Goal: Task Accomplishment & Management: Use online tool/utility

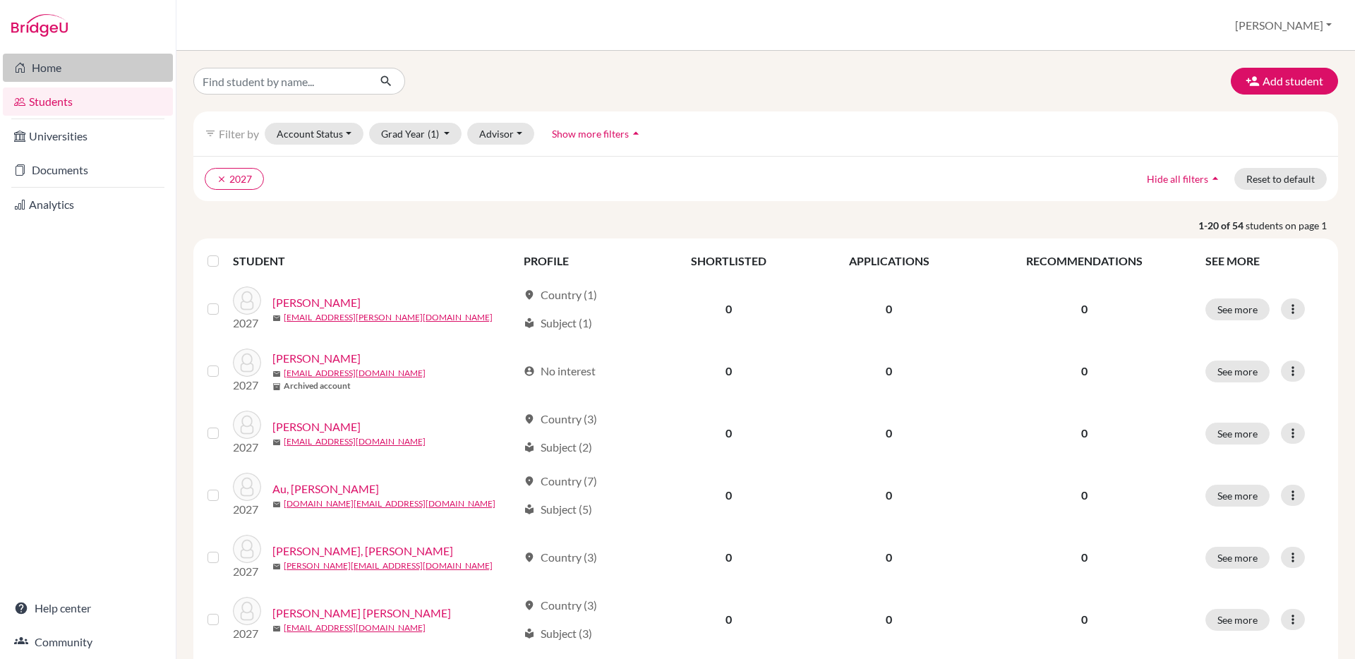
click at [90, 72] on link "Home" at bounding box center [88, 68] width 170 height 28
click at [1270, 74] on button "Add student" at bounding box center [1284, 81] width 107 height 27
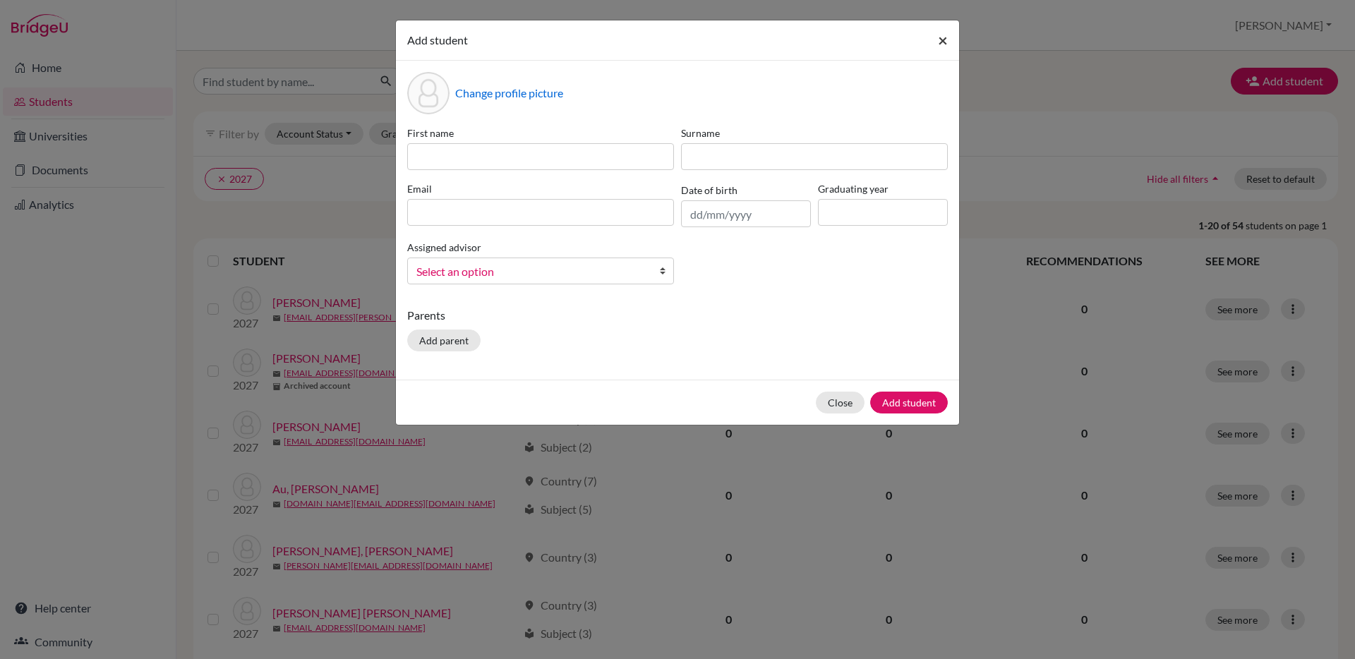
click at [946, 37] on span "×" at bounding box center [943, 40] width 10 height 20
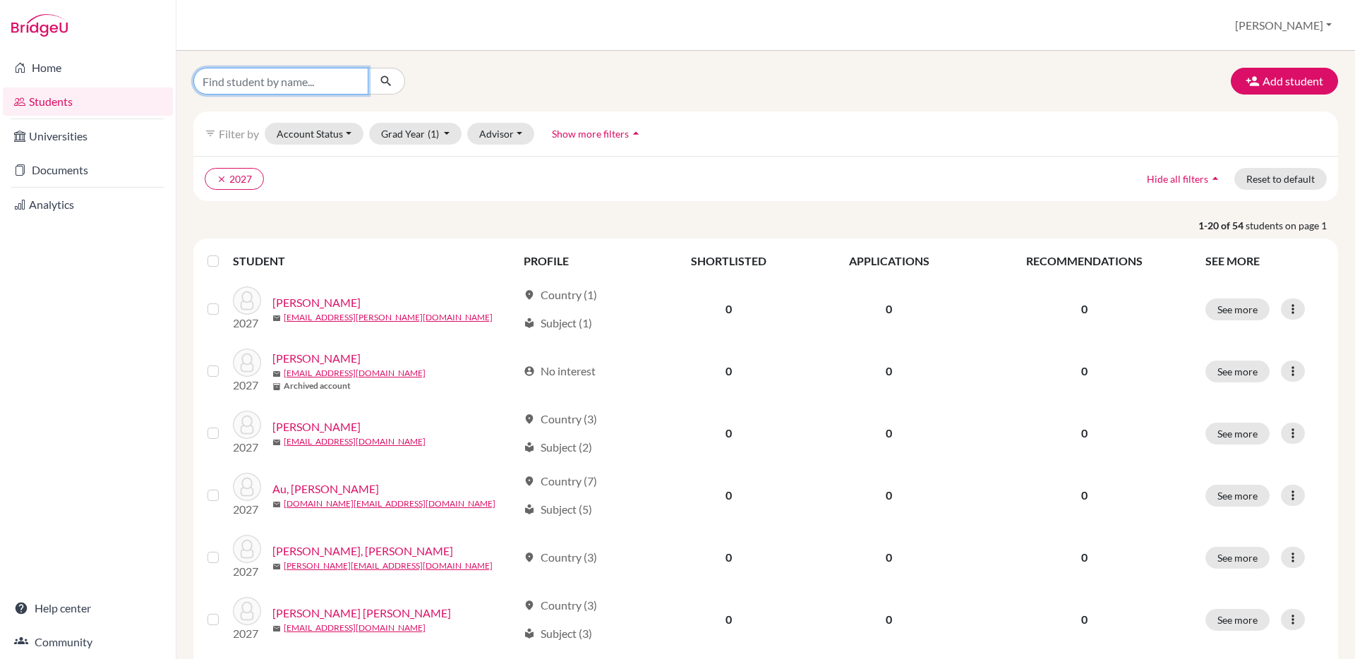
click at [312, 88] on input "Find student by name..." at bounding box center [280, 81] width 175 height 27
type input "schluter"
click at [213, 178] on button "clear 2027" at bounding box center [234, 179] width 59 height 22
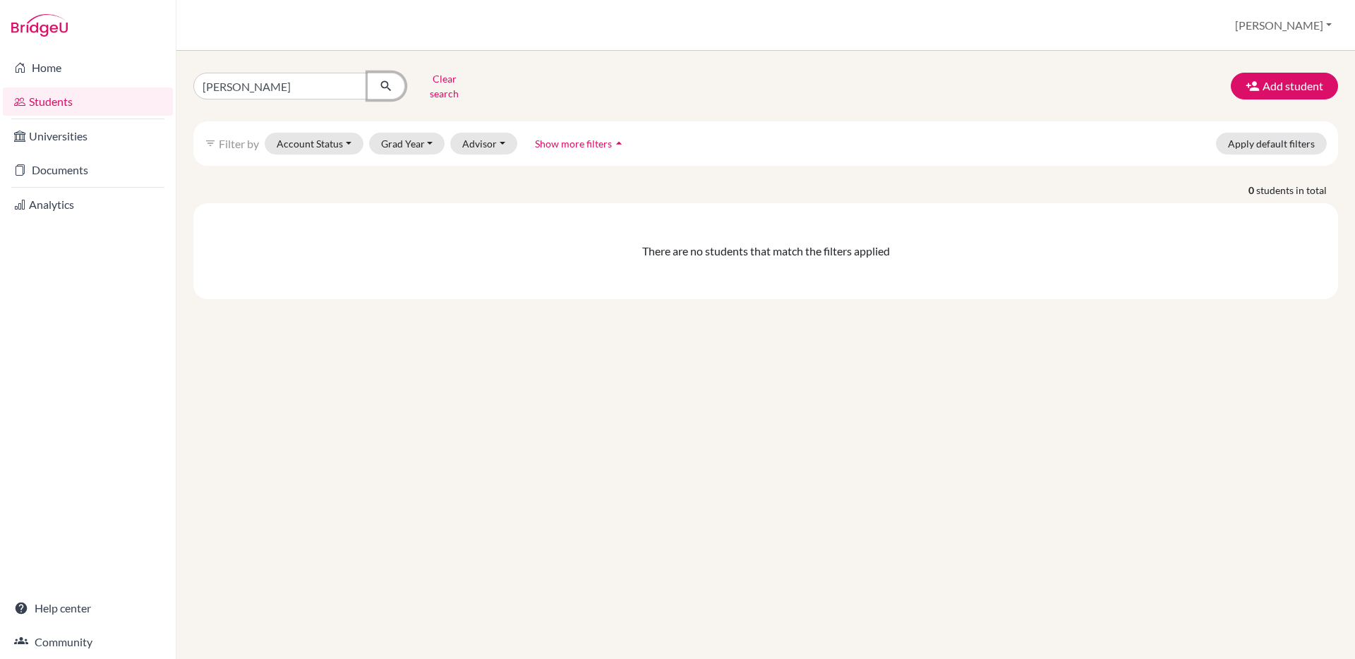
click at [391, 79] on icon "submit" at bounding box center [386, 86] width 14 height 14
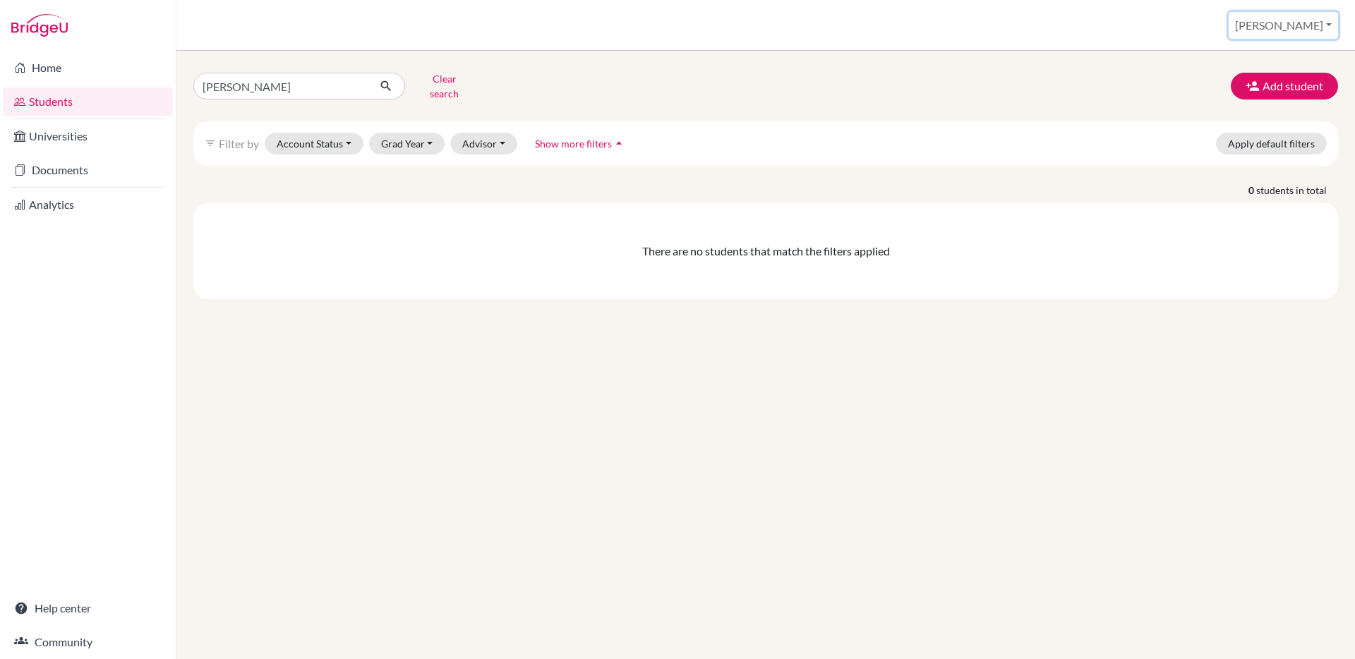
click at [1308, 20] on button "[PERSON_NAME]" at bounding box center [1283, 25] width 109 height 27
click at [1275, 77] on link "School Settings" at bounding box center [1227, 80] width 111 height 23
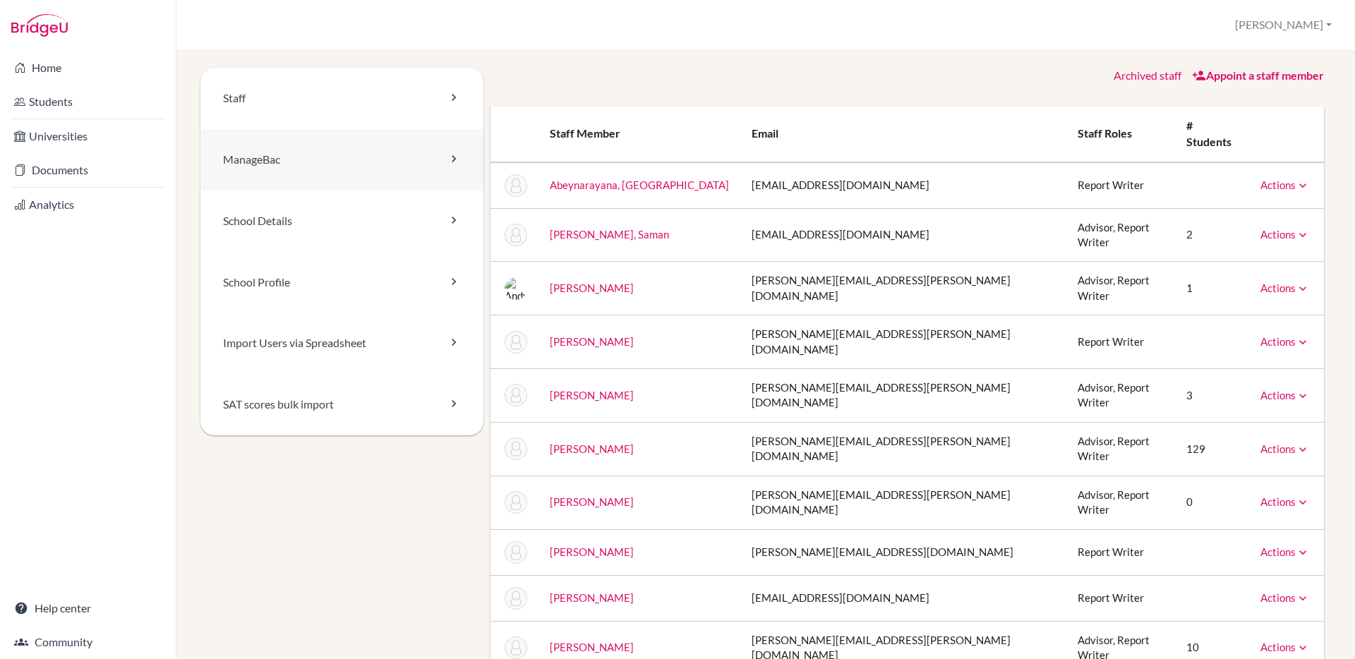
click at [334, 151] on link "ManageBac" at bounding box center [341, 159] width 283 height 61
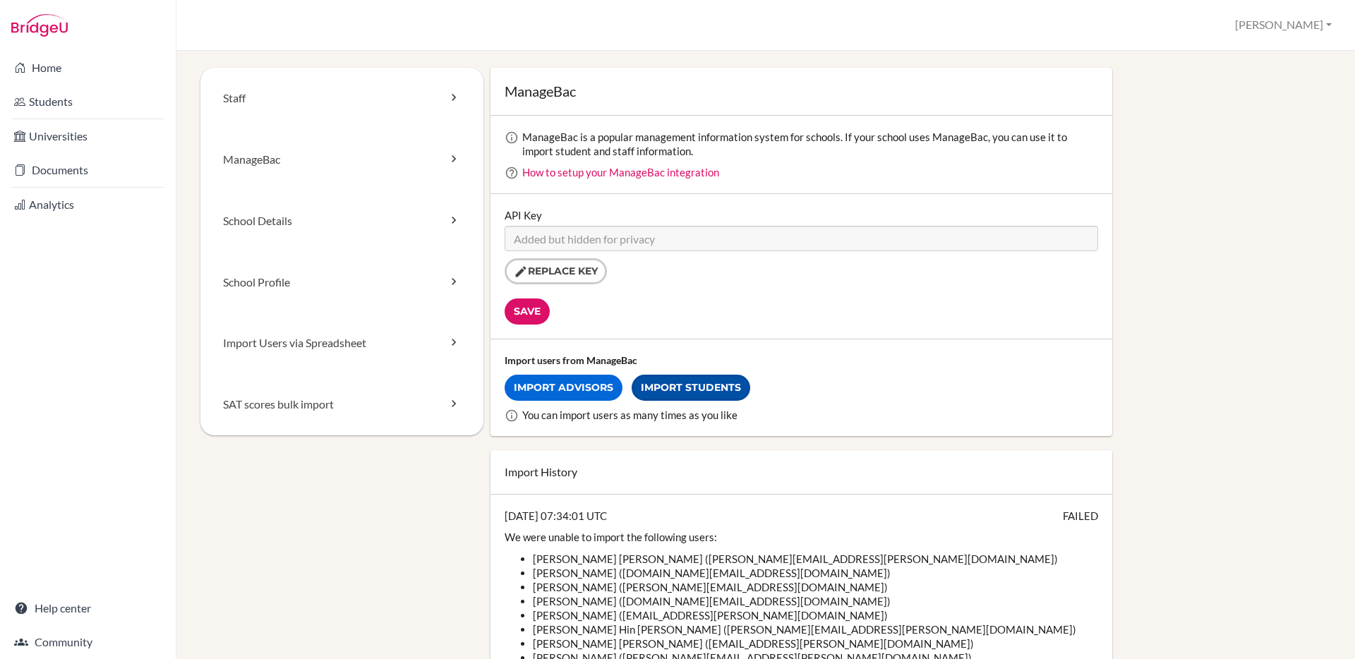
click at [712, 387] on link "Import Students" at bounding box center [691, 388] width 119 height 26
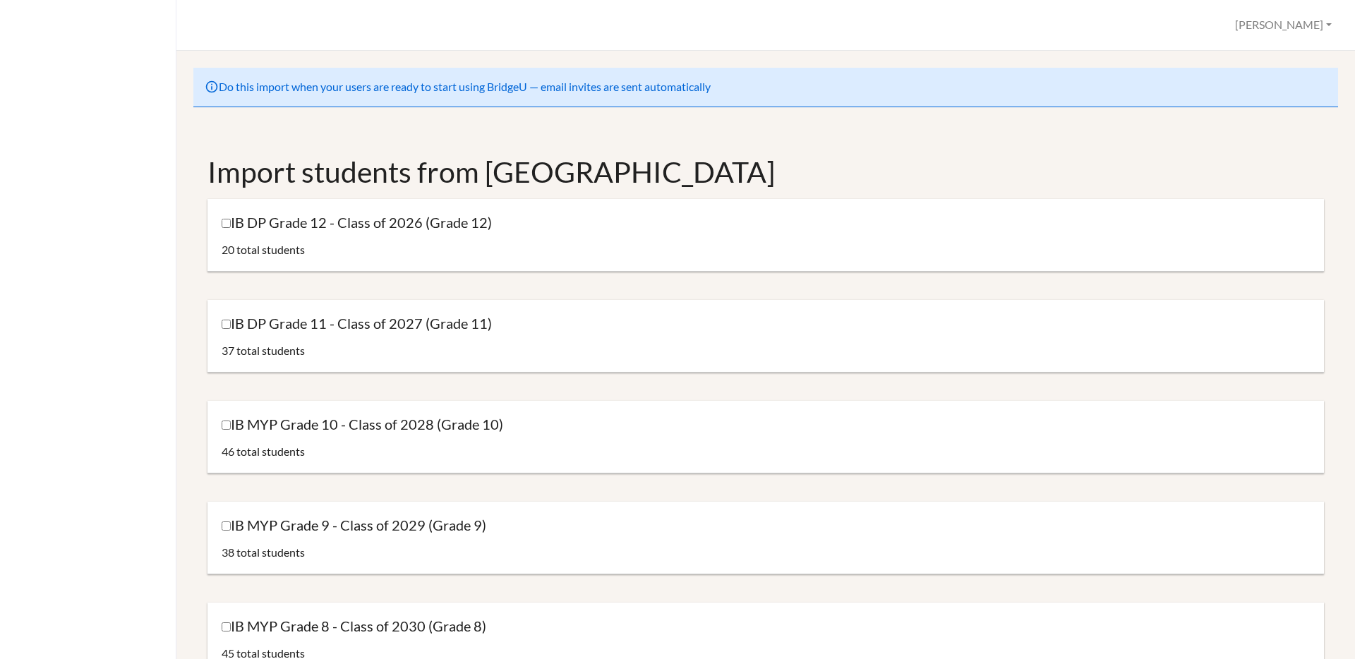
click at [235, 528] on label "IB MYP Grade 9 - Class of 2029 (Grade 9)" at bounding box center [354, 525] width 265 height 19
click at [231, 528] on input "IB MYP Grade 9 - Class of 2029 (Grade 9)" at bounding box center [226, 525] width 9 height 9
checkbox input "true"
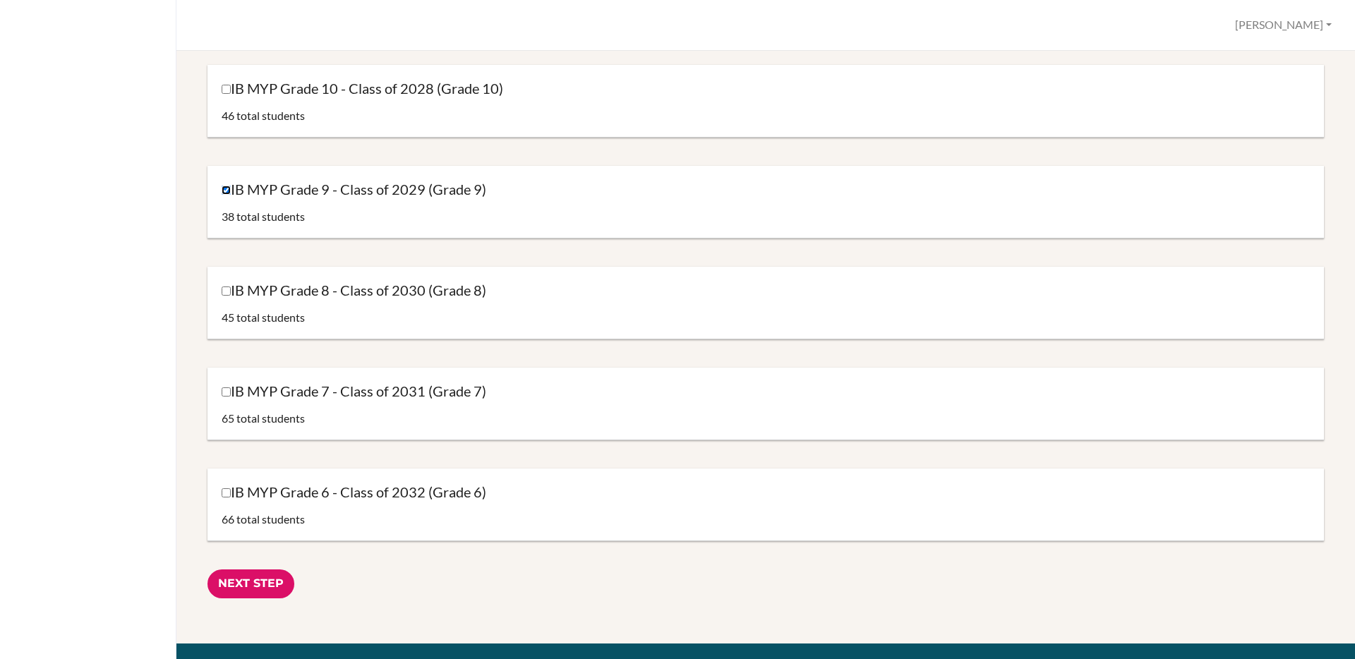
scroll to position [469, 0]
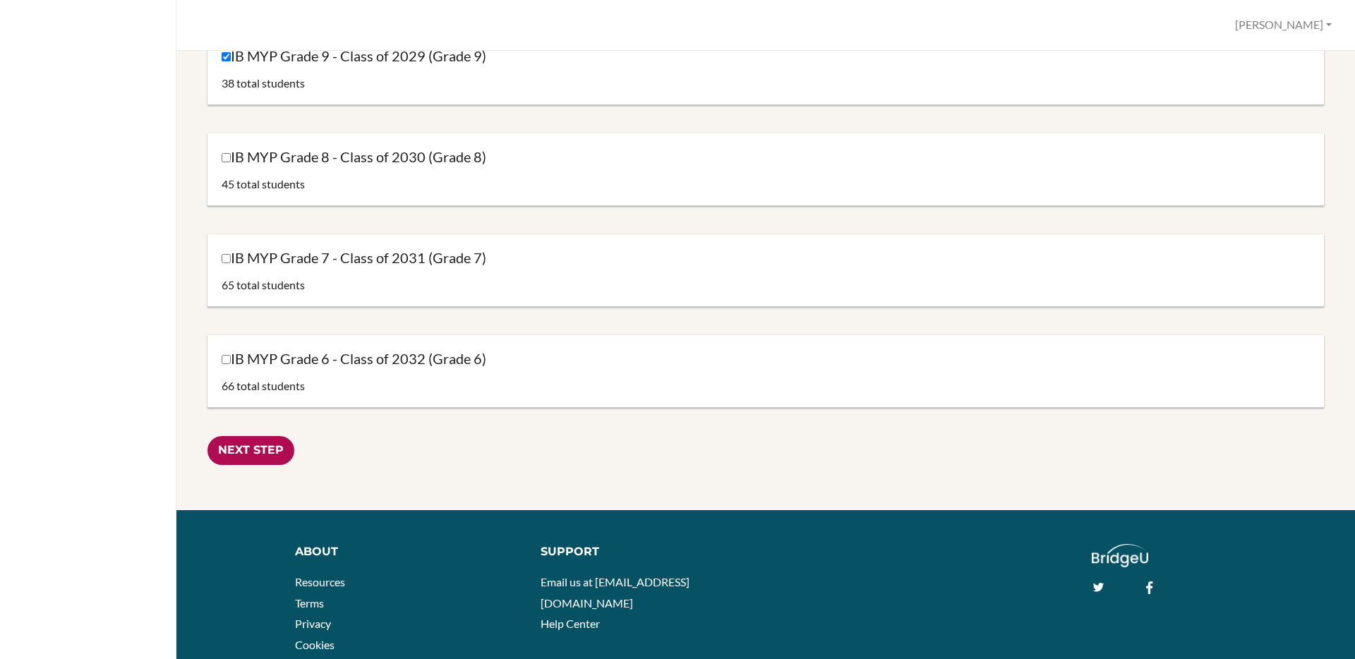
click at [247, 452] on input "Next Step" at bounding box center [250, 450] width 87 height 29
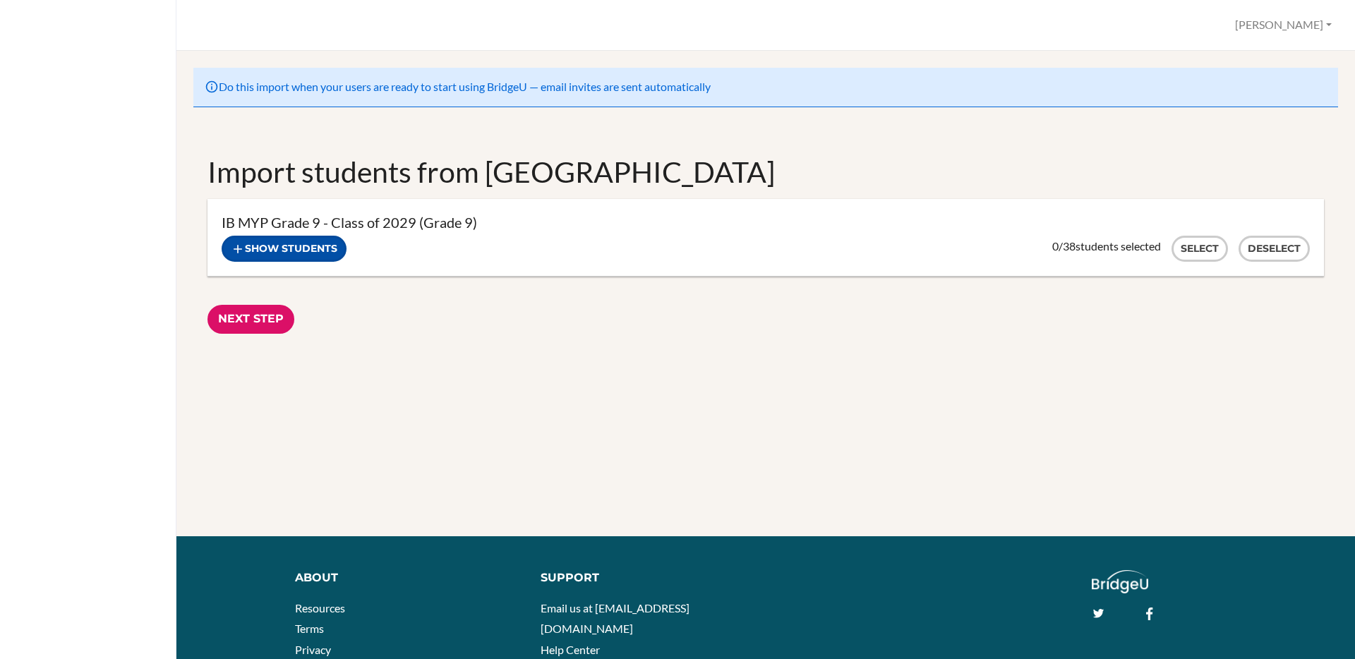
click at [315, 245] on button "Show students" at bounding box center [284, 249] width 125 height 26
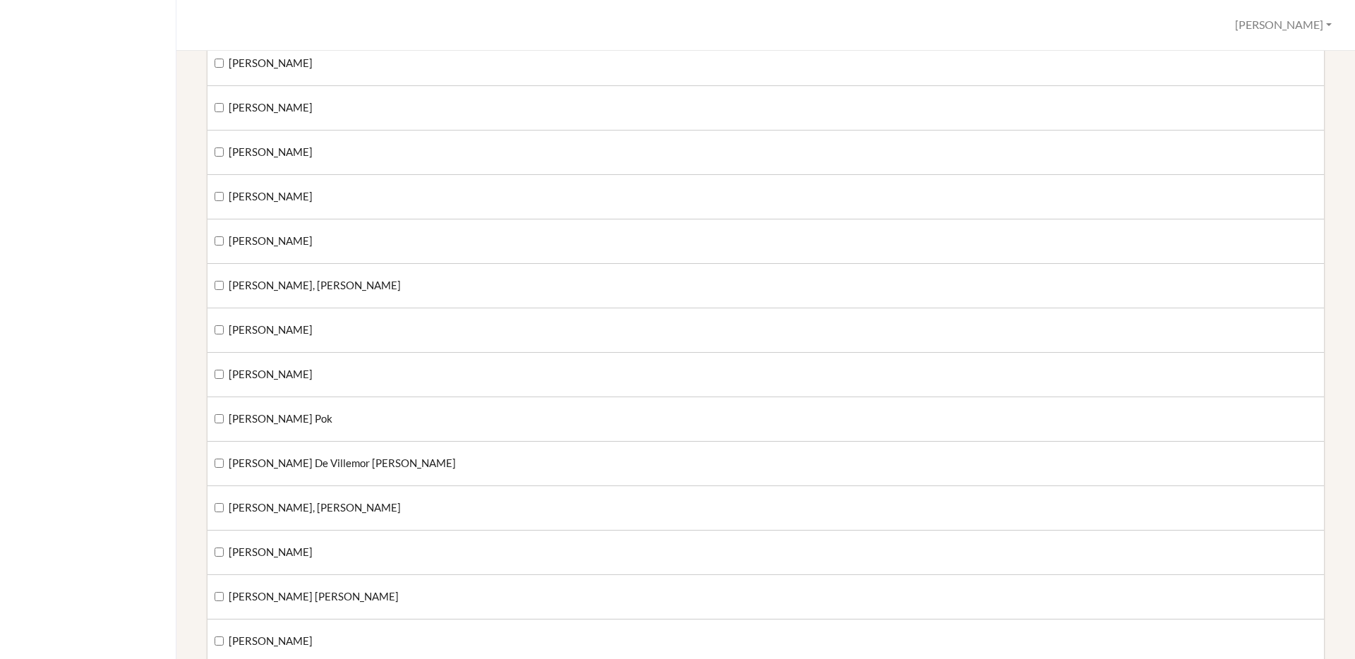
scroll to position [1370, 0]
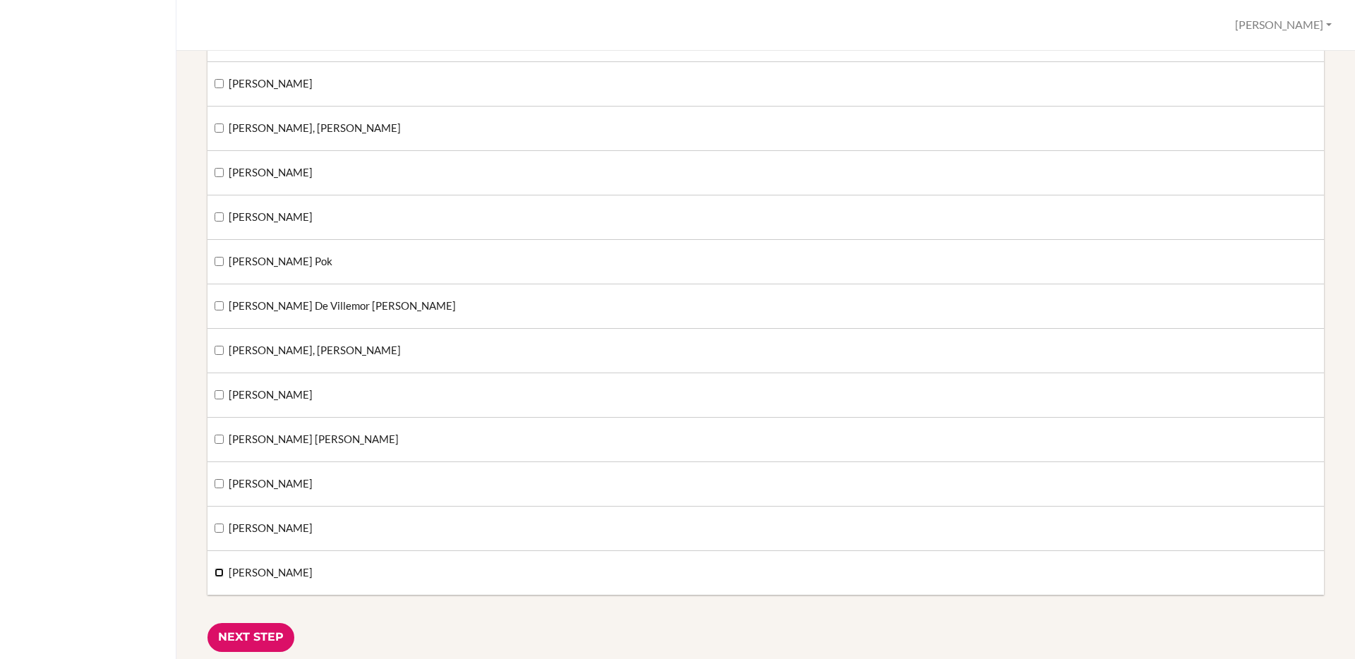
click at [215, 574] on input "Schluter, Victor" at bounding box center [219, 572] width 9 height 9
checkbox input "true"
click at [270, 627] on input "Next Step" at bounding box center [250, 637] width 87 height 29
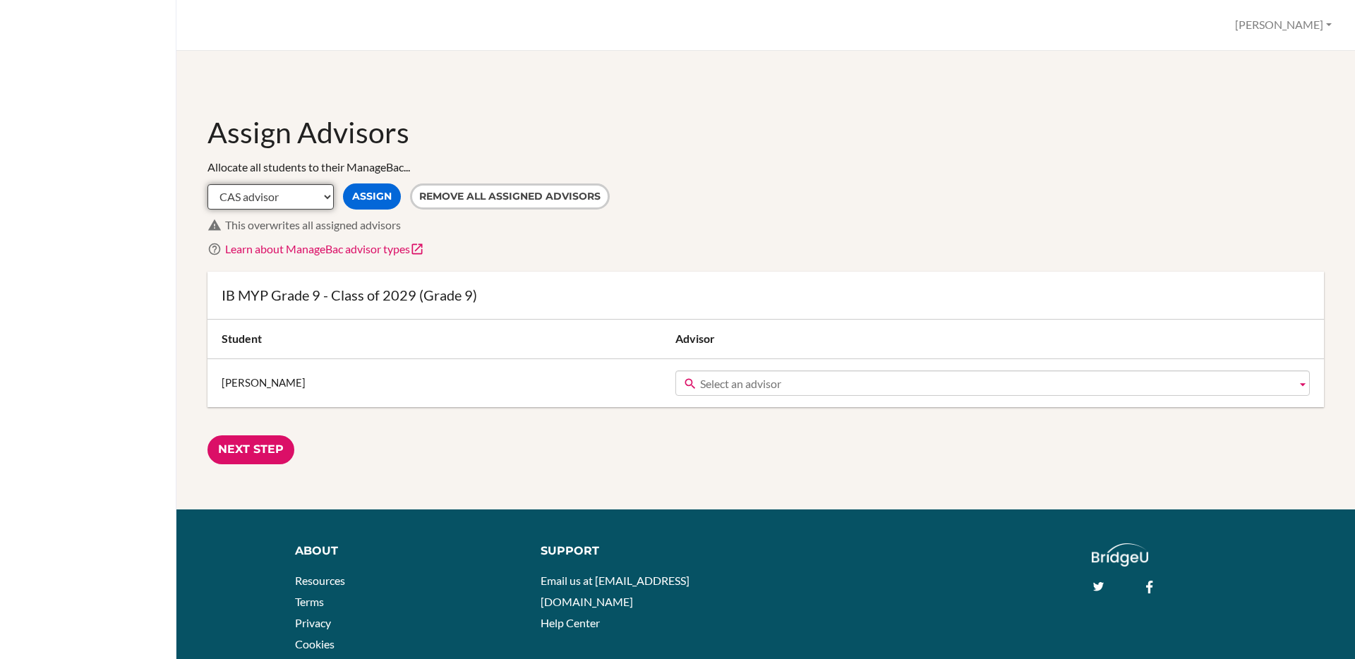
click at [313, 205] on select "CAS advisor EE advisor Homeroom advisor TOK advisor" at bounding box center [270, 196] width 126 height 25
select select "Homeroom"
click at [207, 184] on select "CAS advisor EE advisor Homeroom advisor TOK advisor" at bounding box center [270, 196] width 126 height 25
click at [375, 195] on button "Assign" at bounding box center [372, 196] width 58 height 26
click at [264, 449] on input "Next Step" at bounding box center [250, 449] width 87 height 29
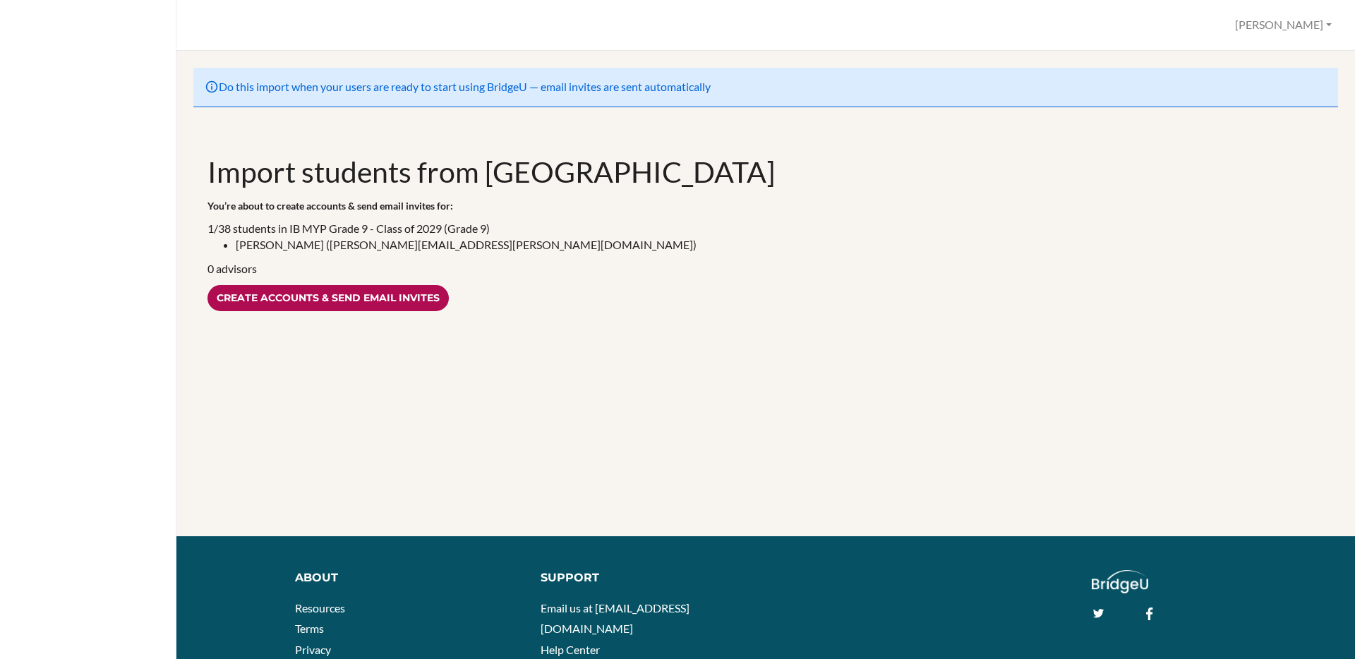
click at [355, 310] on input "Create accounts & send email invites" at bounding box center [327, 298] width 241 height 26
